Goal: Find specific page/section: Find specific page/section

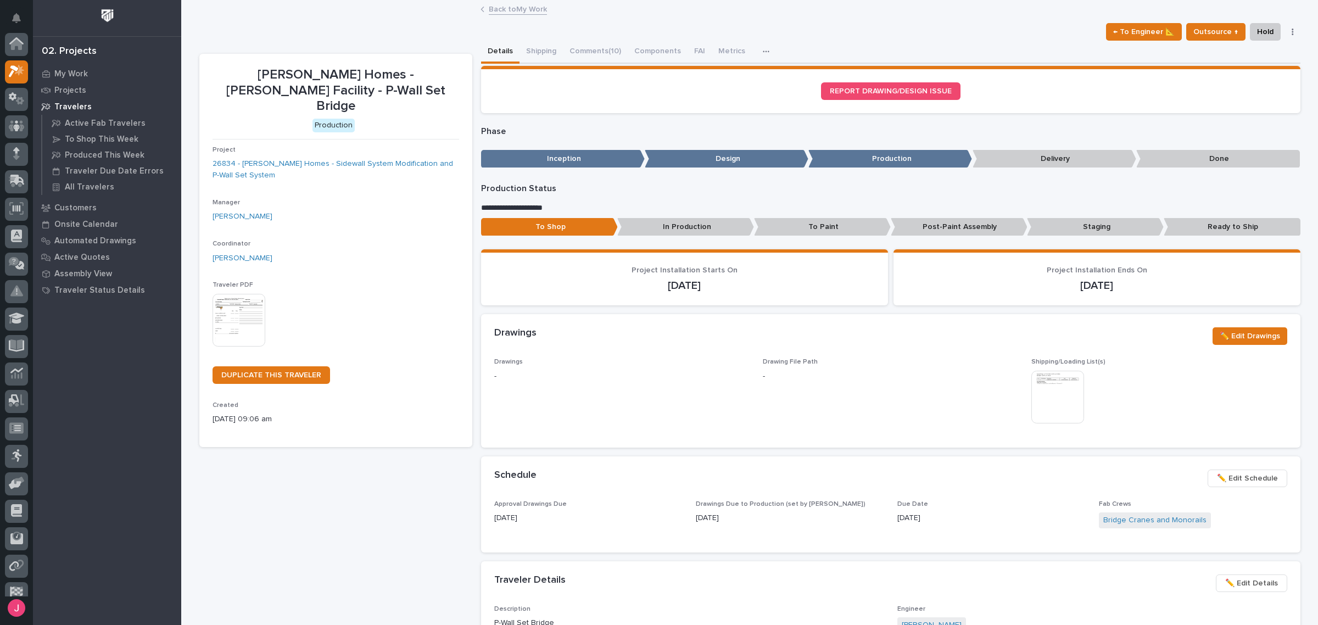
scroll to position [27, 0]
click at [492, 4] on link "Back to My Work" at bounding box center [518, 8] width 58 height 13
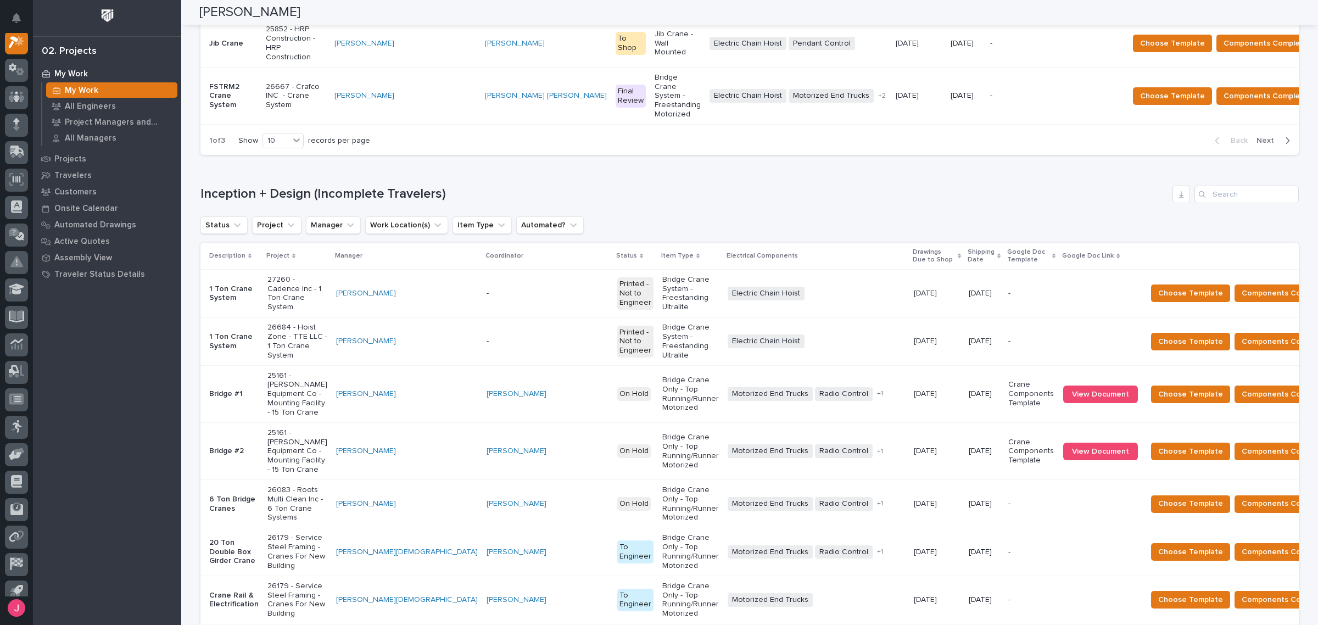
scroll to position [1228, 0]
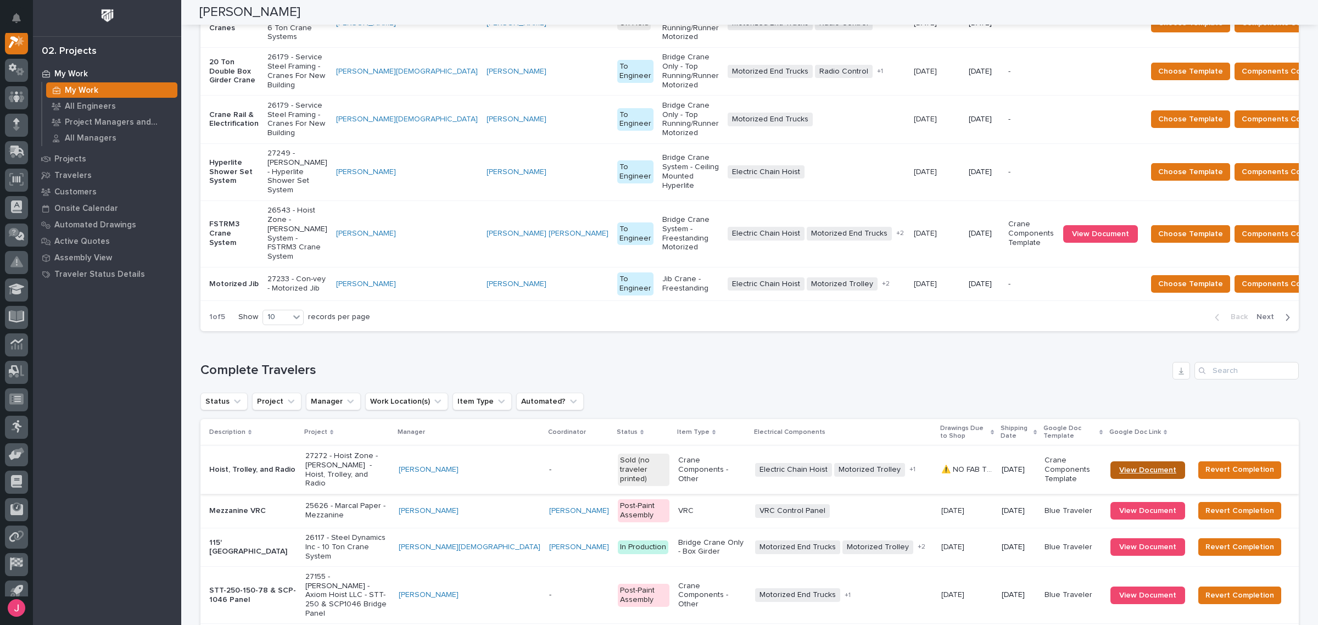
click at [1136, 466] on span "View Document" at bounding box center [1147, 470] width 57 height 8
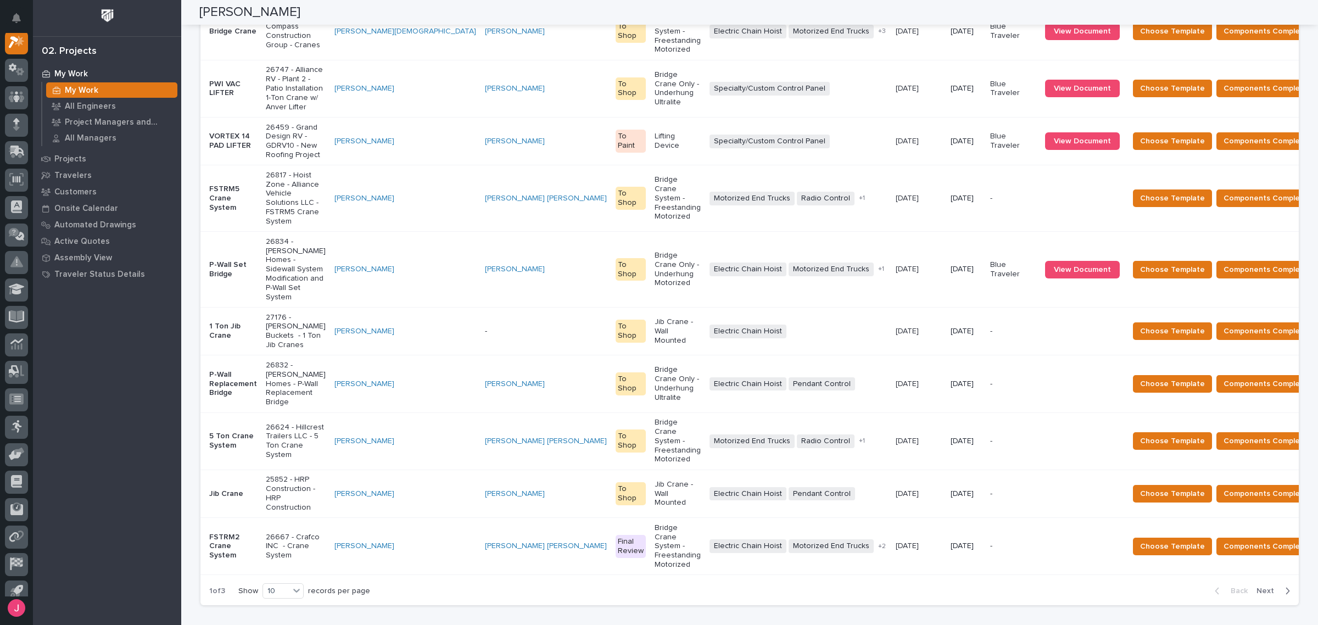
scroll to position [0, 0]
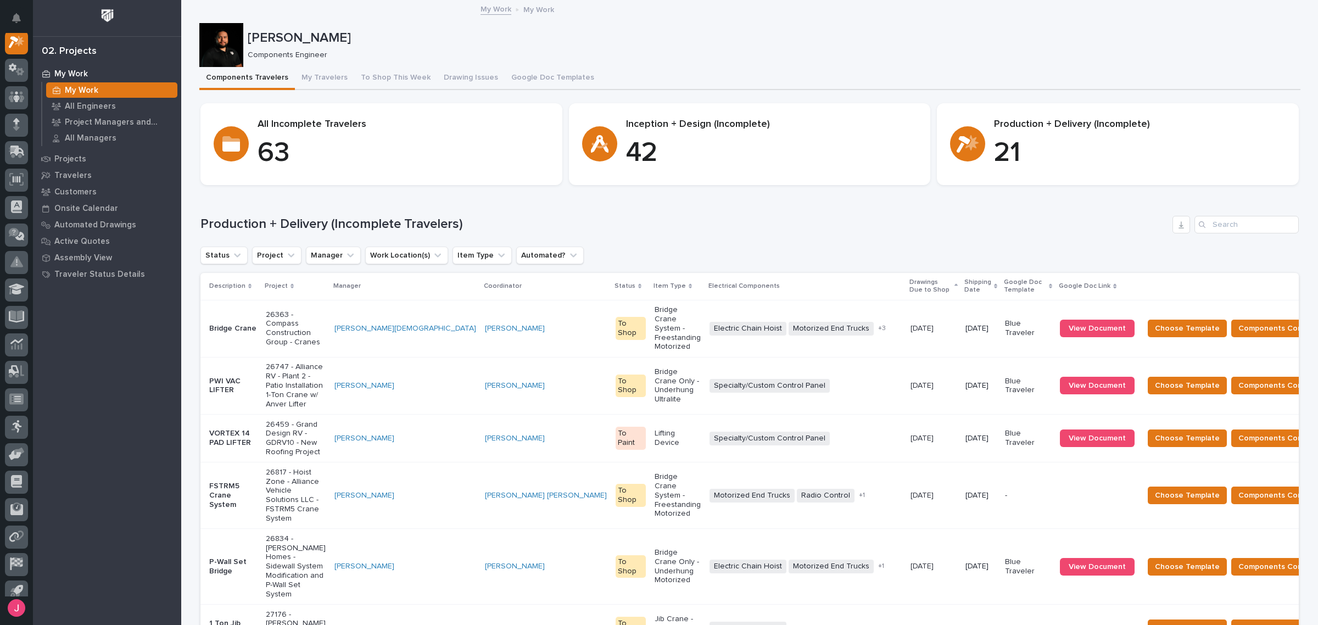
click at [316, 66] on div "[PERSON_NAME] Components Engineer" at bounding box center [749, 45] width 1101 height 44
click at [316, 76] on button "My Travelers" at bounding box center [324, 78] width 59 height 23
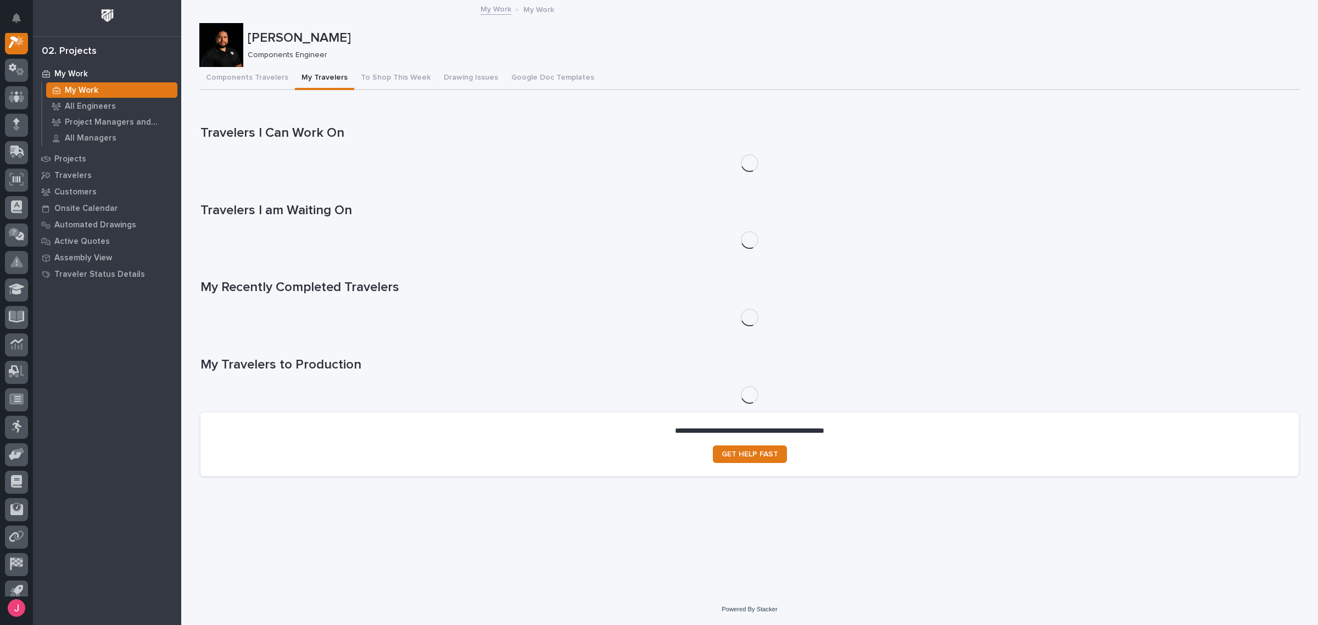
scroll to position [27, 0]
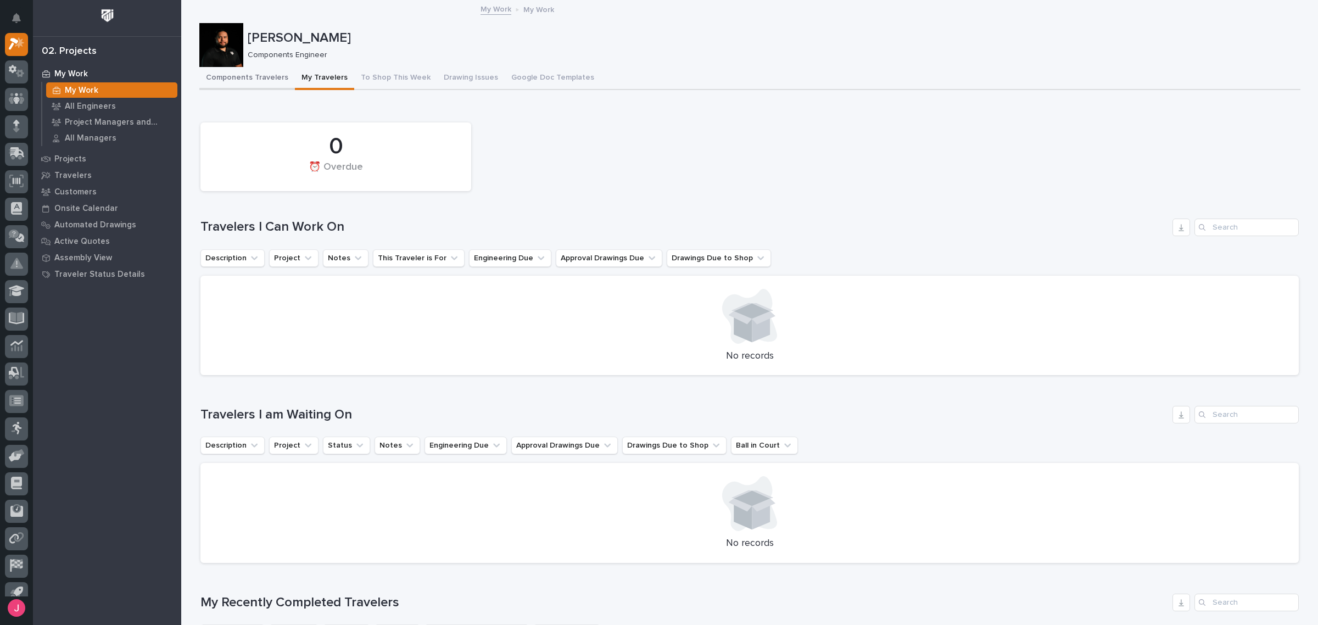
click at [259, 80] on button "Components Travelers" at bounding box center [247, 78] width 96 height 23
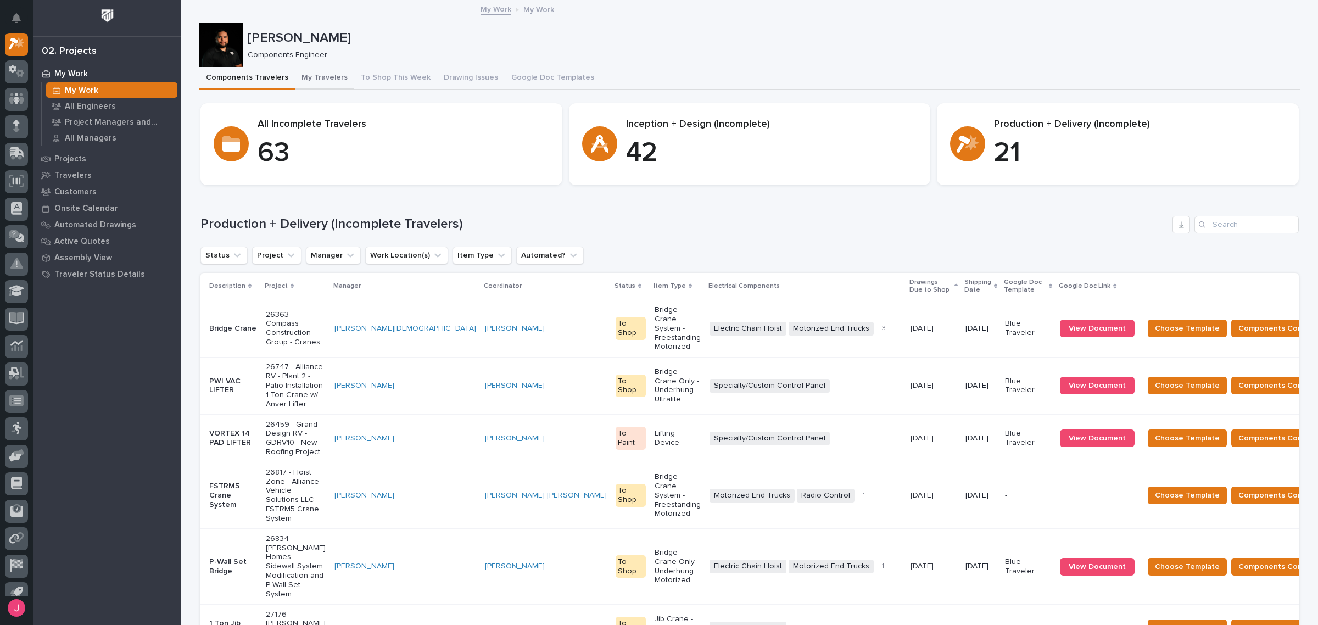
click at [309, 81] on button "My Travelers" at bounding box center [324, 78] width 59 height 23
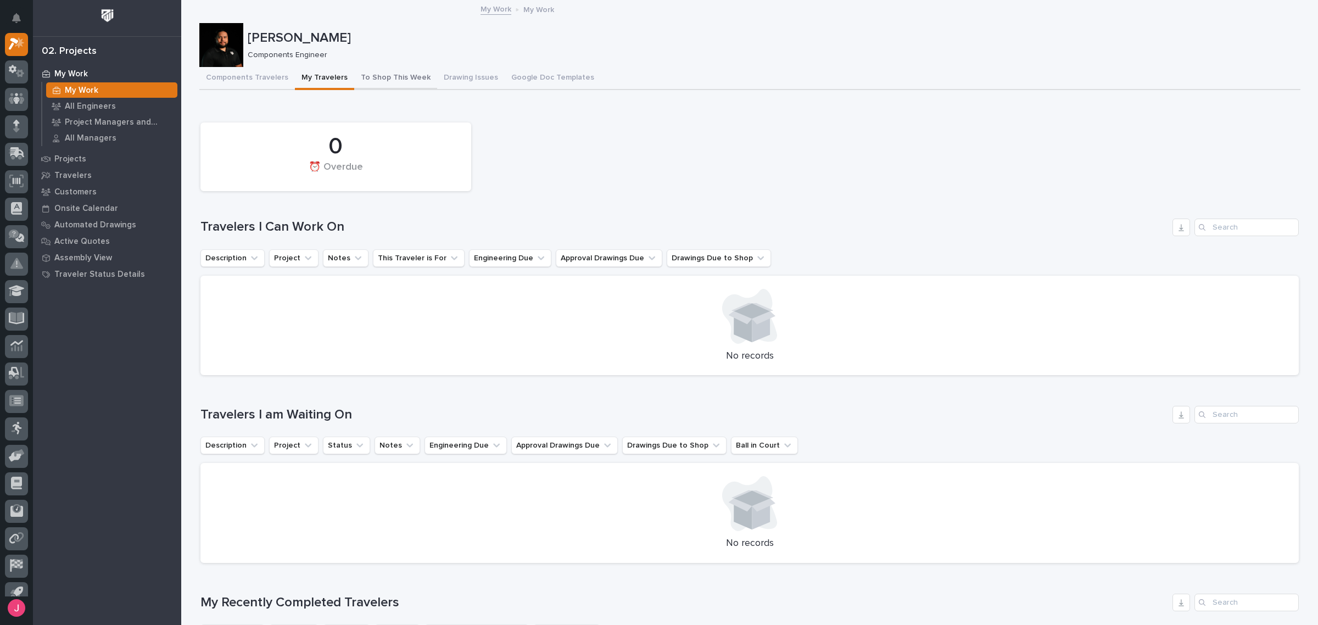
click at [354, 76] on button "To Shop This Week" at bounding box center [395, 78] width 83 height 23
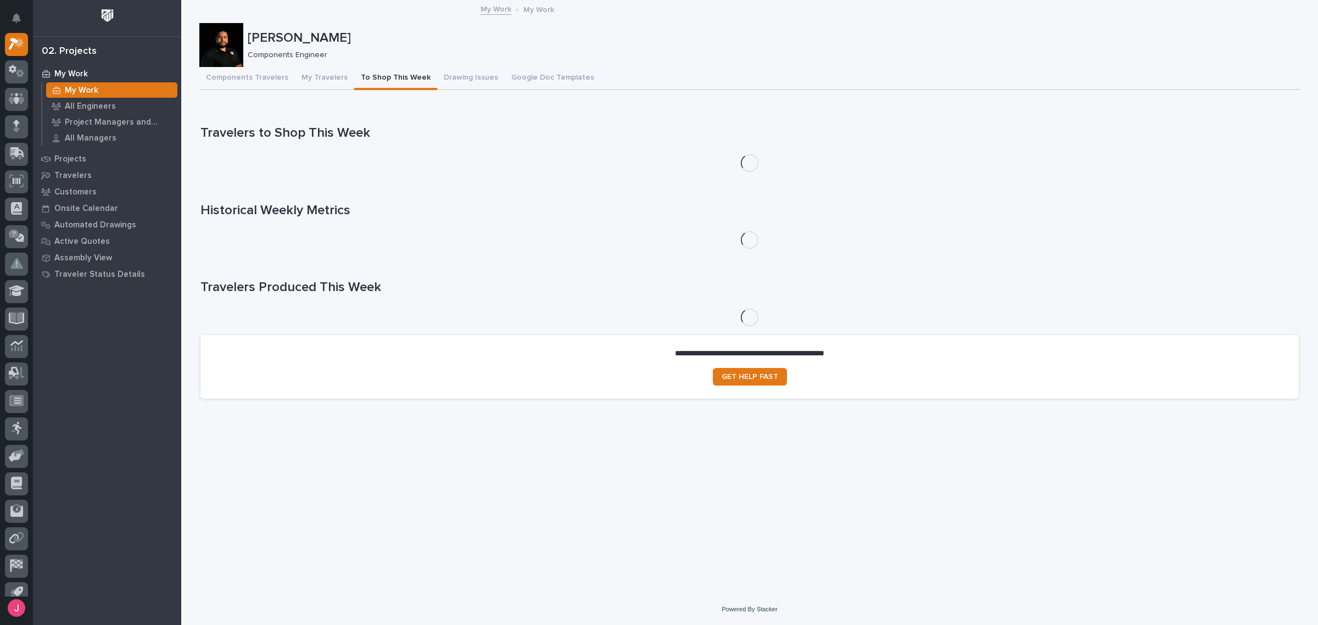
click at [317, 80] on button "My Travelers" at bounding box center [324, 78] width 59 height 23
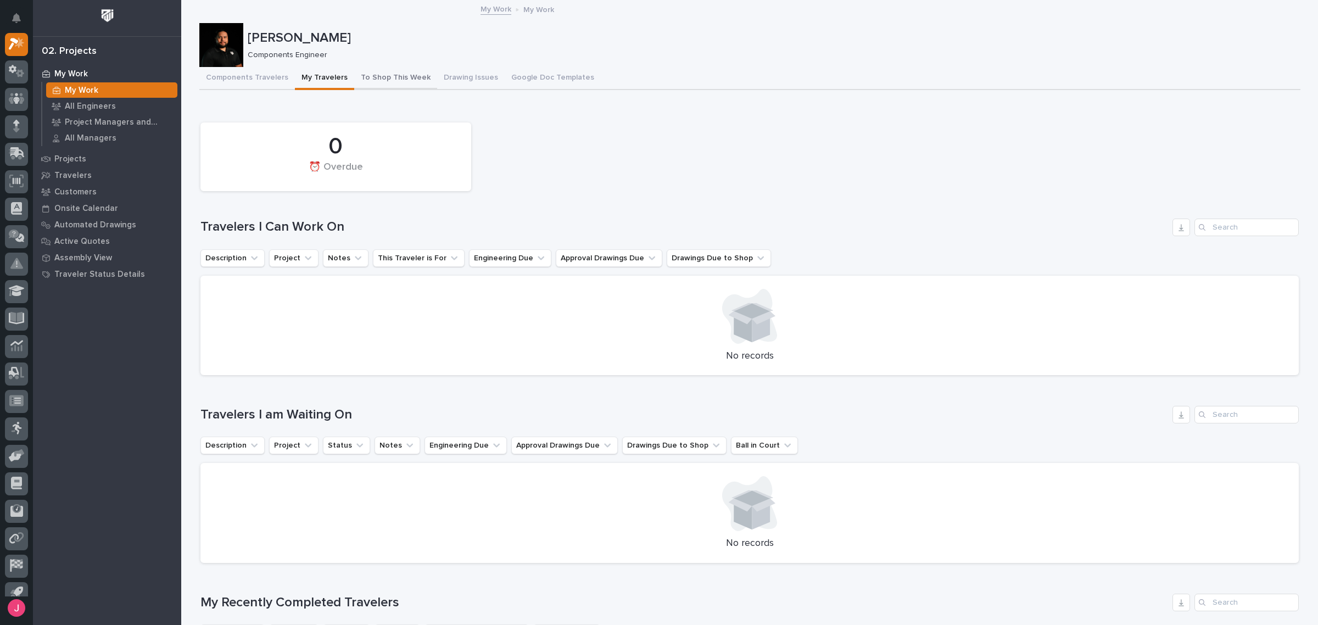
click at [377, 82] on button "To Shop This Week" at bounding box center [395, 78] width 83 height 23
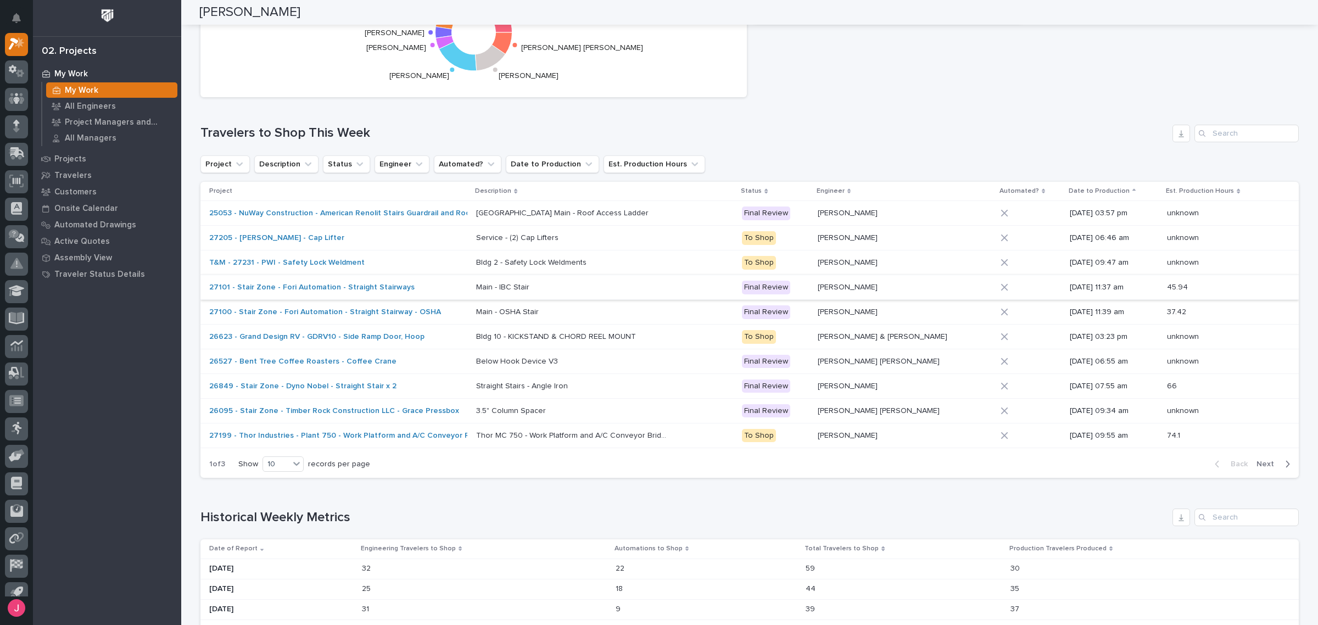
scroll to position [275, 0]
